Goal: Browse casually: Explore the website without a specific task or goal

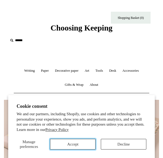
click at [73, 148] on button "Accept" at bounding box center [73, 144] width 46 height 11
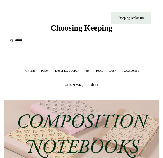
click at [63, 114] on img at bounding box center [81, 133] width 155 height 66
click at [26, 69] on link "Writing +" at bounding box center [29, 71] width 16 height 14
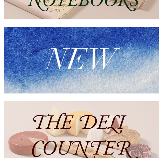
scroll to position [0, 155]
click at [26, 69] on img at bounding box center [81, 60] width 155 height 66
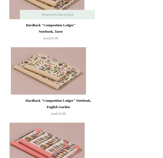
scroll to position [504, 0]
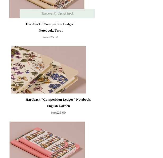
click at [60, 65] on img at bounding box center [48, 70] width 75 height 48
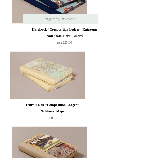
scroll to position [1025, 0]
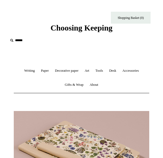
select select "********"
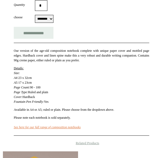
scroll to position [217, 0]
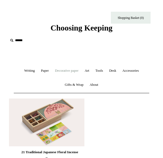
click at [60, 72] on link "Decorative paper +" at bounding box center [66, 71] width 29 height 14
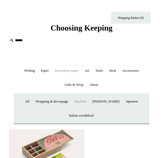
click at [77, 101] on link "Marbled" at bounding box center [80, 101] width 17 height 14
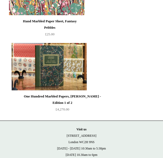
scroll to position [429, 0]
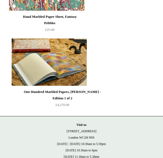
click at [73, 74] on img at bounding box center [49, 62] width 75 height 48
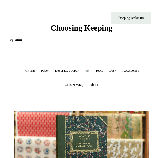
click at [88, 72] on link "Art +" at bounding box center [87, 71] width 10 height 14
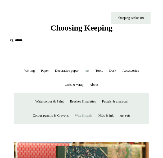
click at [82, 115] on link "Wax & seals" at bounding box center [83, 115] width 23 height 14
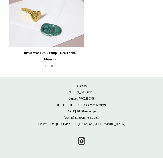
scroll to position [1460, 0]
